Goal: Navigation & Orientation: Understand site structure

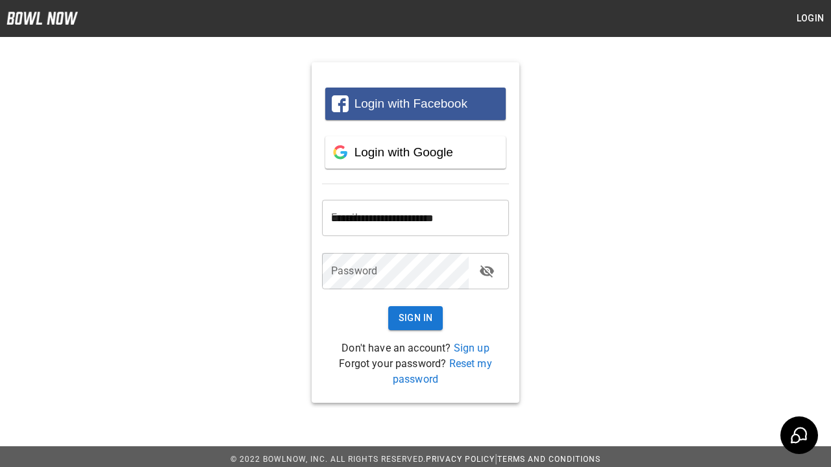
type input "**********"
click at [415, 318] on button "Sign In" at bounding box center [415, 318] width 55 height 24
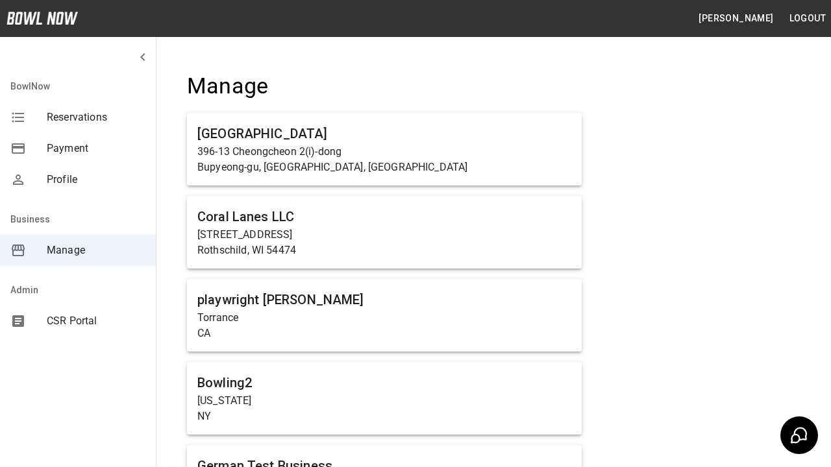
click at [78, 250] on span "Manage" at bounding box center [96, 251] width 99 height 16
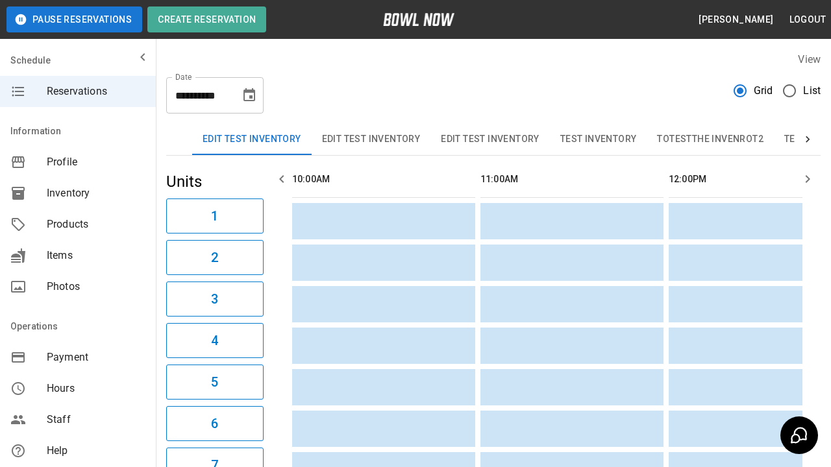
click at [78, 162] on span "Profile" at bounding box center [96, 162] width 99 height 16
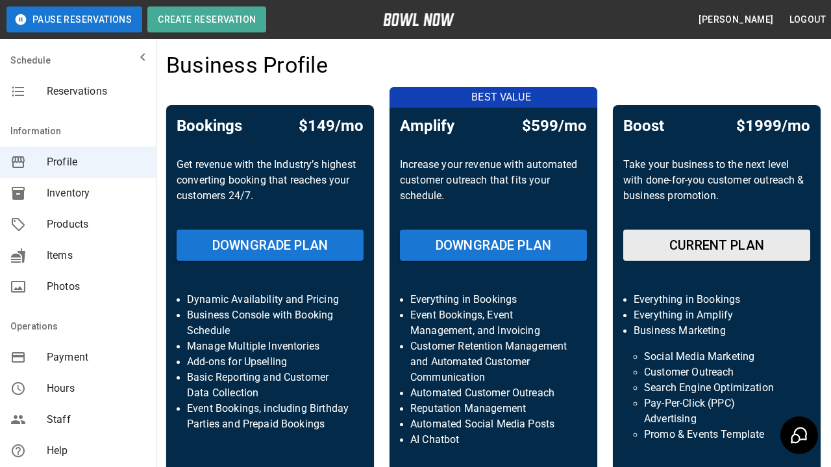
click at [78, 193] on span "Inventory" at bounding box center [96, 194] width 99 height 16
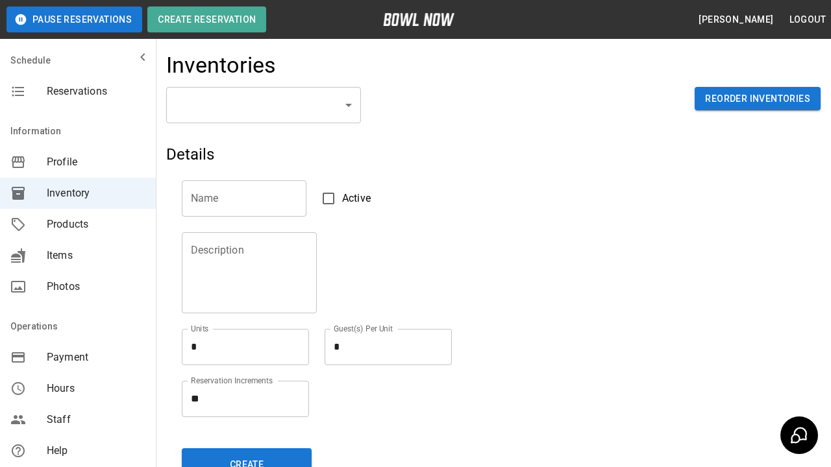
click at [78, 225] on span "Products" at bounding box center [96, 225] width 99 height 16
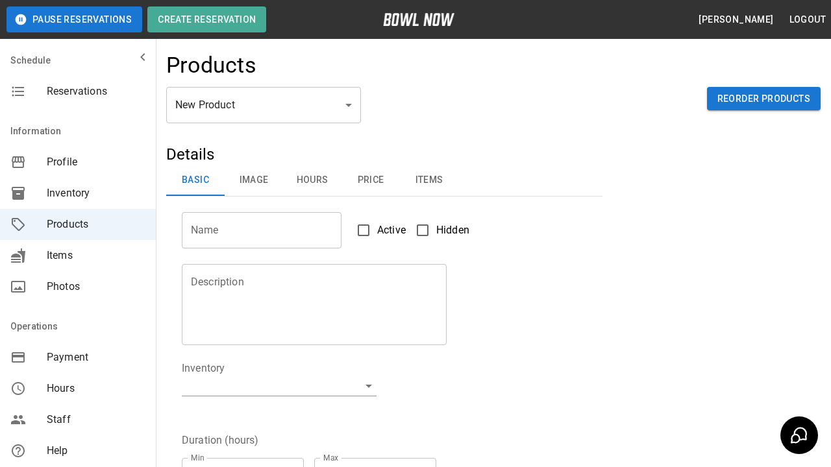
click at [78, 256] on span "Items" at bounding box center [96, 256] width 99 height 16
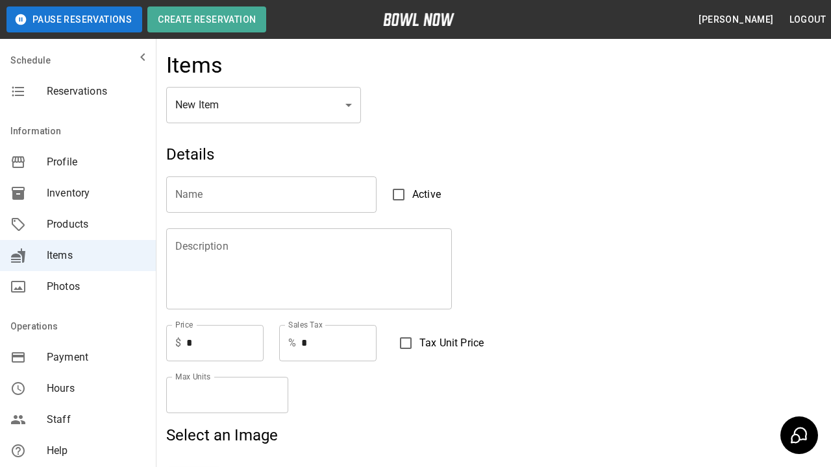
click at [78, 287] on span "Photos" at bounding box center [96, 287] width 99 height 16
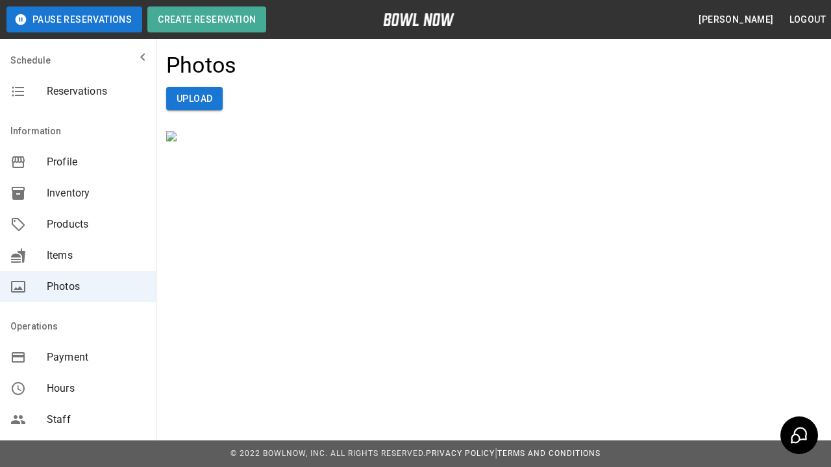
click at [78, 358] on span "Payment" at bounding box center [96, 358] width 99 height 16
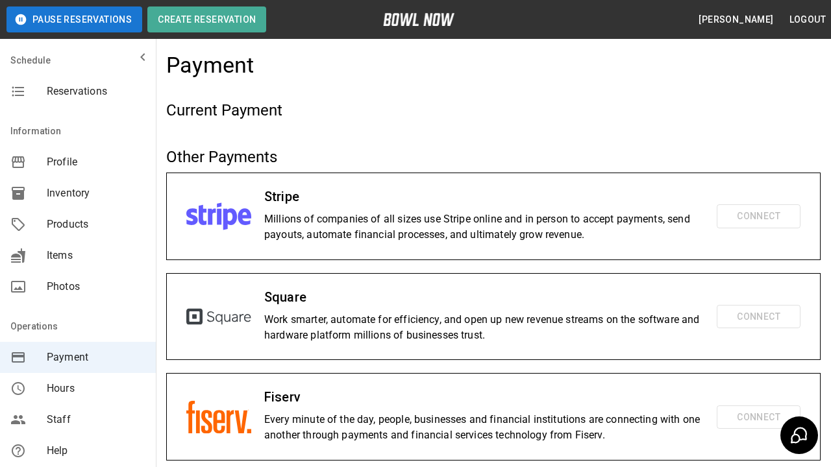
click at [78, 389] on span "Hours" at bounding box center [96, 389] width 99 height 16
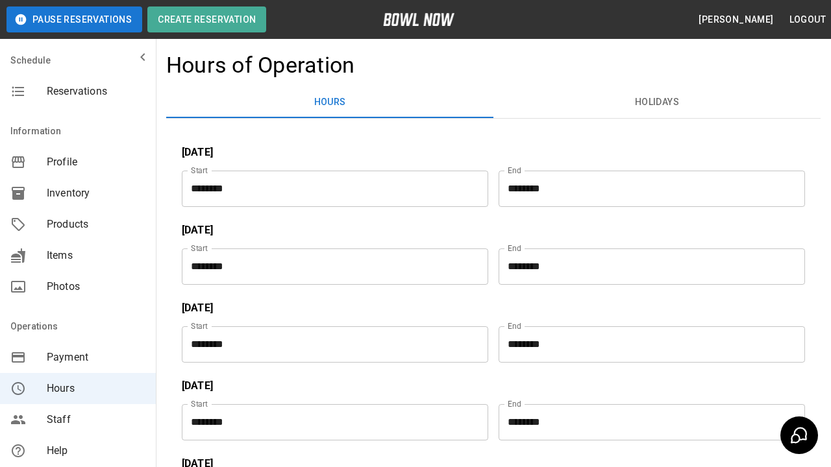
click at [78, 420] on span "Staff" at bounding box center [96, 420] width 99 height 16
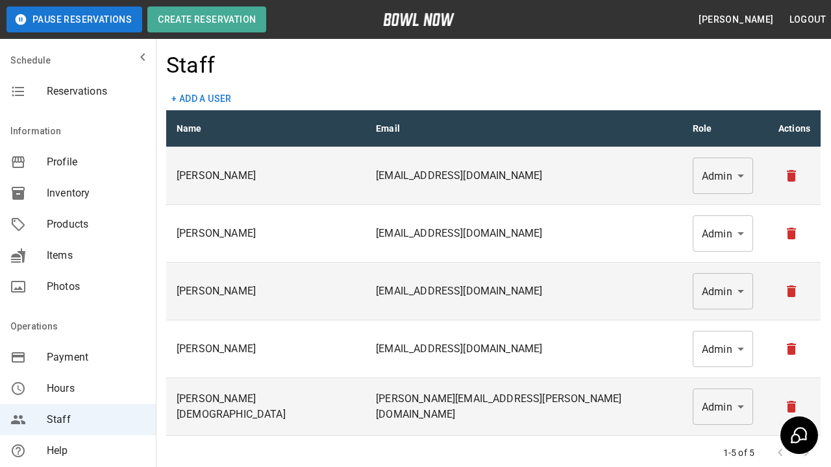
click at [78, 451] on span "Help" at bounding box center [96, 451] width 99 height 16
